Goal: Task Accomplishment & Management: Use online tool/utility

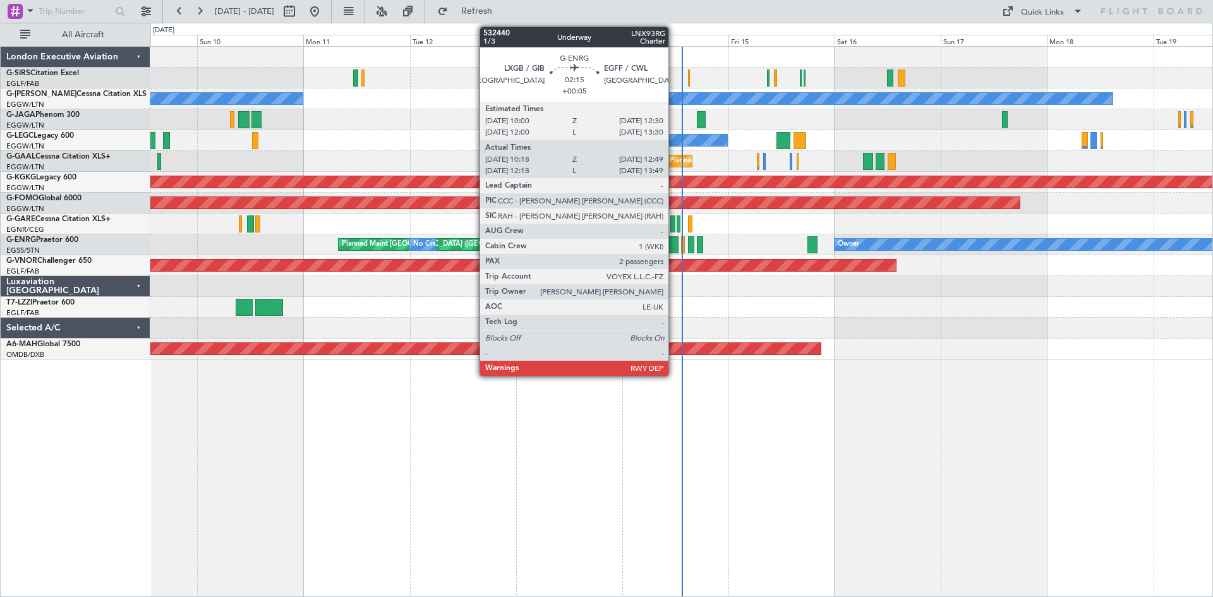
click at [674, 245] on div at bounding box center [672, 244] width 11 height 17
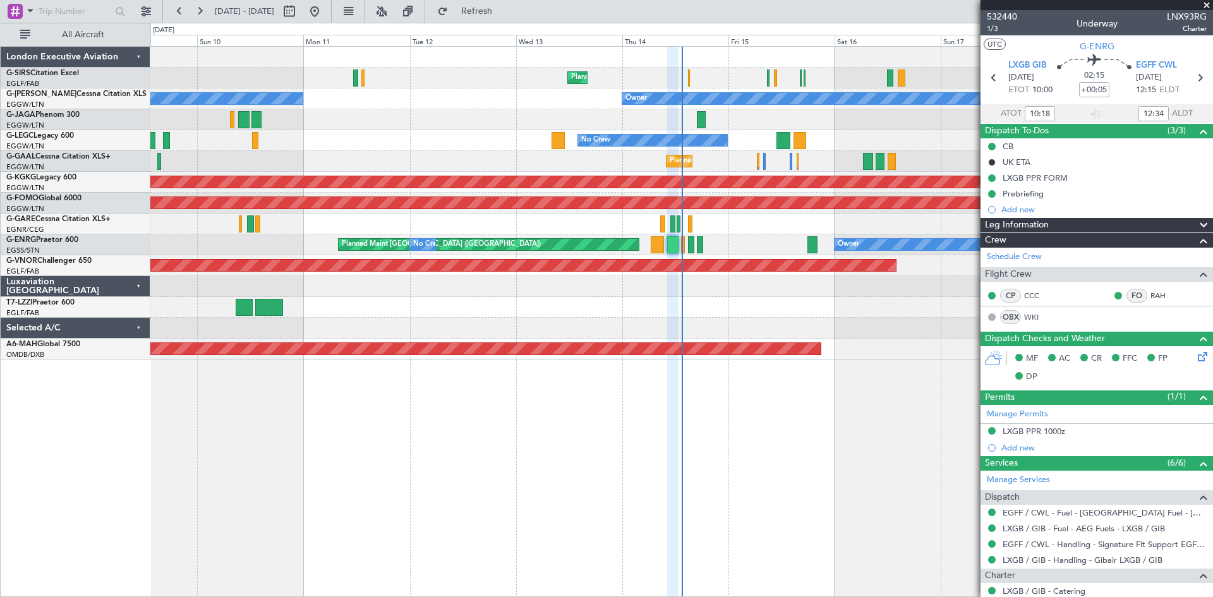
click at [1207, 3] on span at bounding box center [1206, 5] width 13 height 11
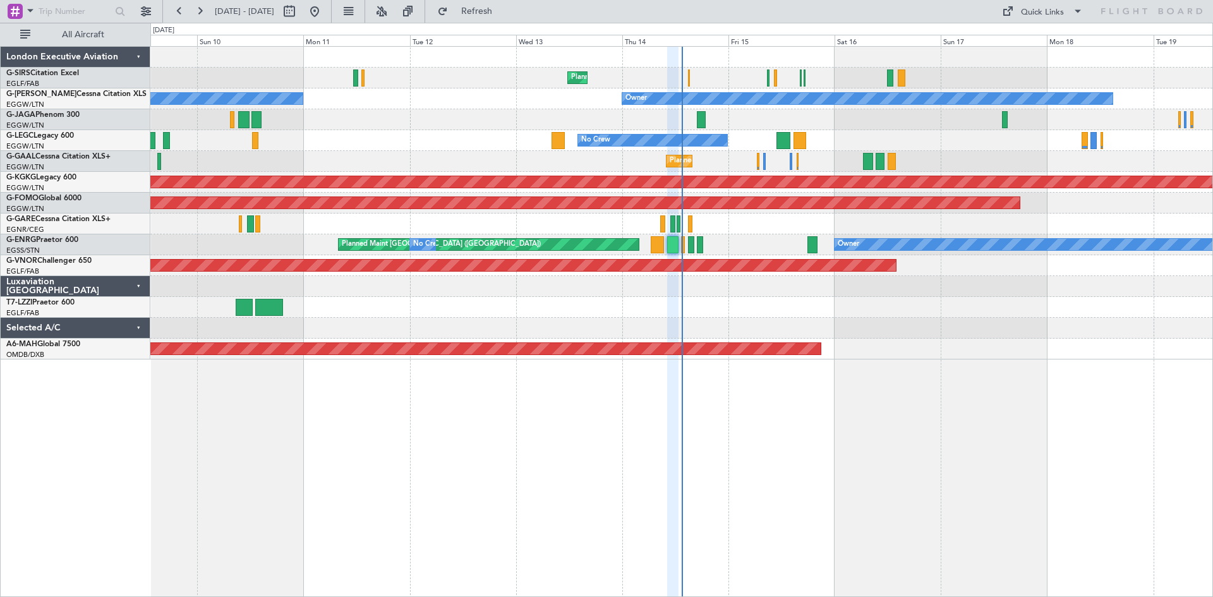
type input "0"
